Goal: Find specific page/section: Find specific page/section

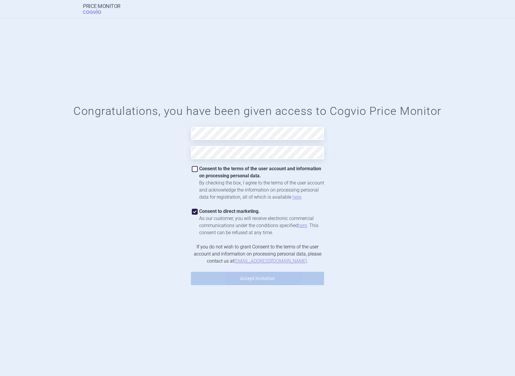
click at [195, 166] on span at bounding box center [195, 169] width 6 height 6
checkbox input "true"
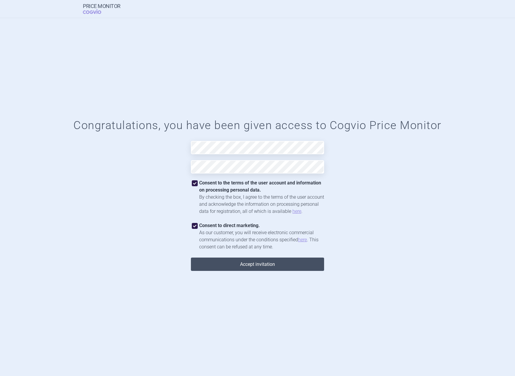
click at [264, 267] on button "Accept invitation" at bounding box center [257, 264] width 133 height 13
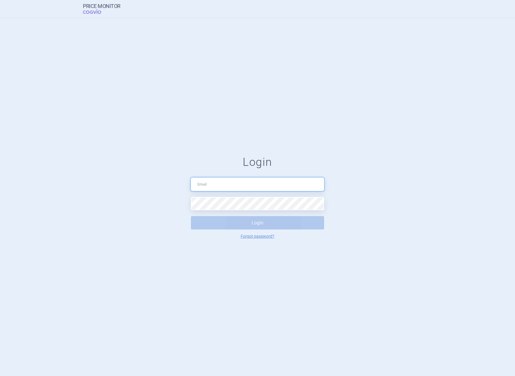
click at [222, 180] on input "text" at bounding box center [257, 184] width 133 height 13
type input "[PERSON_NAME][EMAIL_ADDRESS][DOMAIN_NAME]"
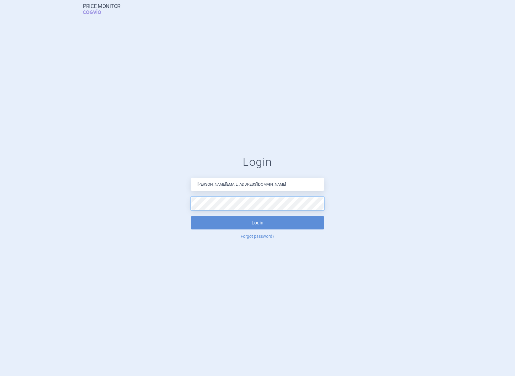
click at [191, 216] on button "Login" at bounding box center [257, 222] width 133 height 13
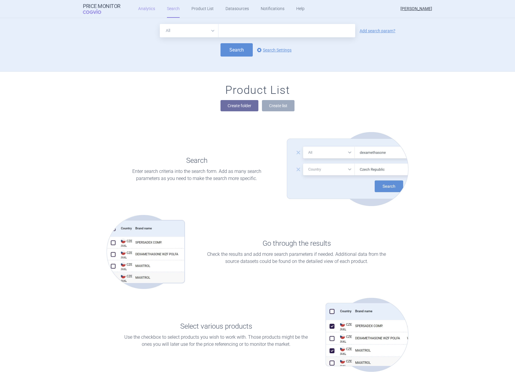
click at [142, 6] on link "Analytics" at bounding box center [146, 9] width 17 height 18
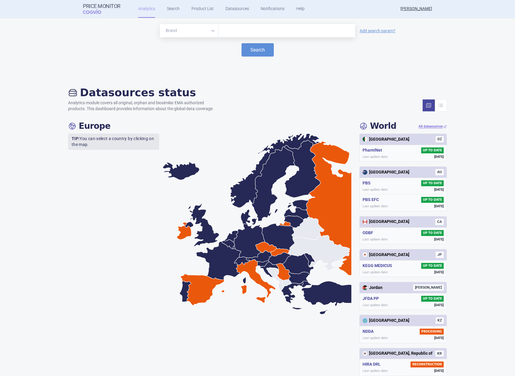
click at [178, 7] on ul "Analytics Search Product List Datasources Notifications Help" at bounding box center [214, 9] width 187 height 18
click at [172, 7] on link "Search" at bounding box center [173, 9] width 13 height 18
